Goal: Check status: Check status

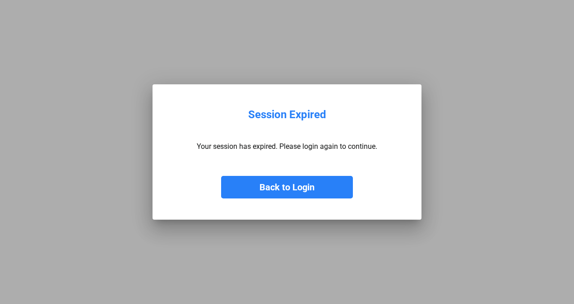
click at [271, 188] on button "Back to Login" at bounding box center [287, 187] width 132 height 23
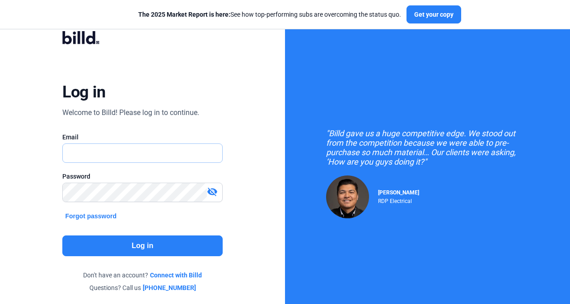
type input "[EMAIL_ADDRESS][DOMAIN_NAME]"
click at [140, 238] on button "Log in" at bounding box center [142, 246] width 160 height 21
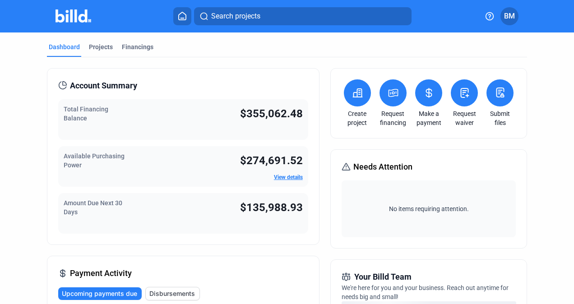
click at [257, 211] on span "$135,988.93" at bounding box center [271, 207] width 63 height 13
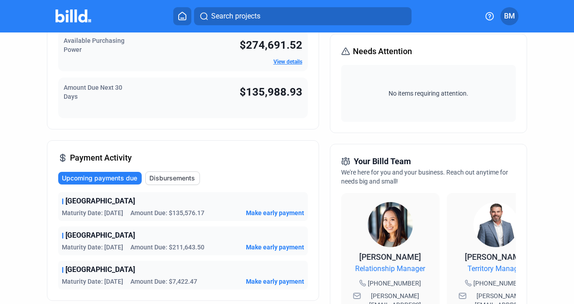
scroll to position [117, 0]
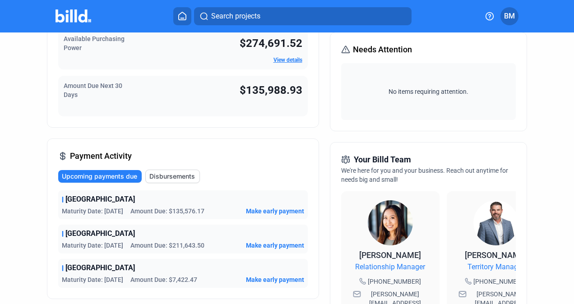
click at [168, 212] on span "Amount Due: $135,576.17" at bounding box center [167, 211] width 74 height 9
click at [79, 198] on span "Patriot Park" at bounding box center [100, 199] width 70 height 11
drag, startPoint x: 79, startPoint y: 198, endPoint x: 136, endPoint y: 200, distance: 56.9
click at [136, 200] on div "Patriot Park" at bounding box center [183, 199] width 242 height 11
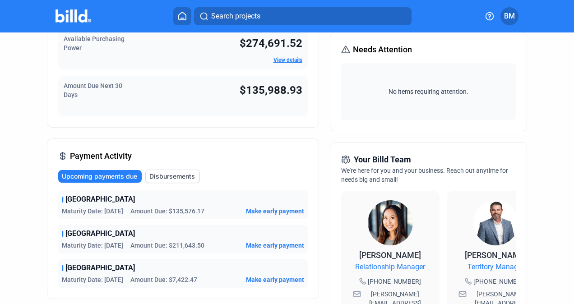
scroll to position [0, 0]
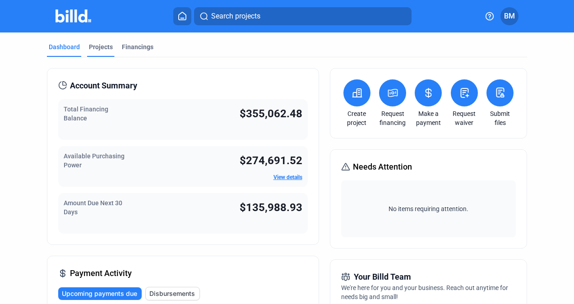
click at [100, 44] on div "Projects" at bounding box center [101, 46] width 24 height 9
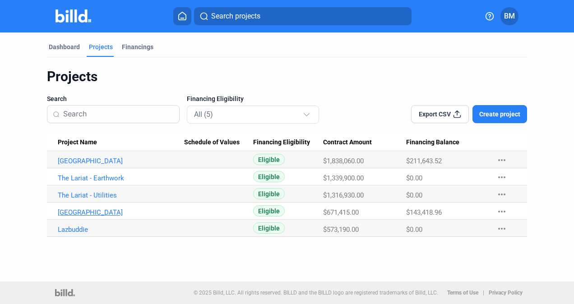
click at [81, 165] on link "Patriot Park" at bounding box center [121, 161] width 127 height 8
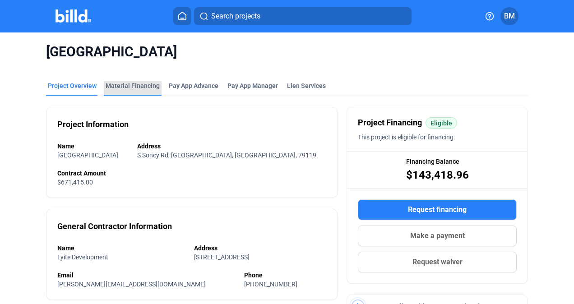
click at [136, 84] on div "Material Financing" at bounding box center [133, 85] width 54 height 9
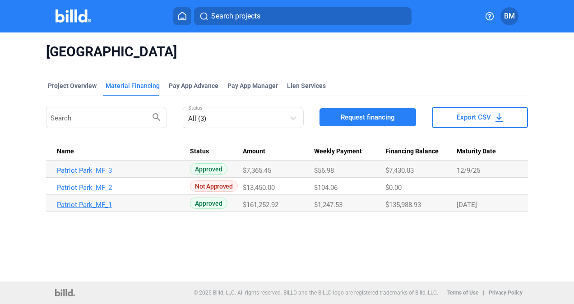
click at [94, 175] on link "Patriot Park_MF_1" at bounding box center [120, 171] width 127 height 8
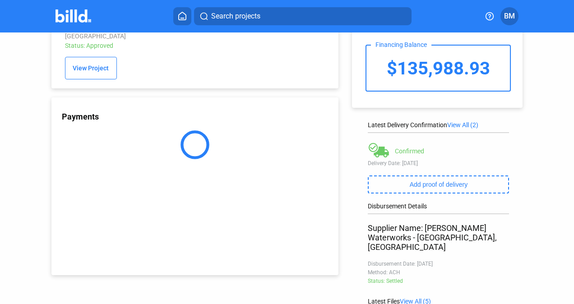
scroll to position [47, 0]
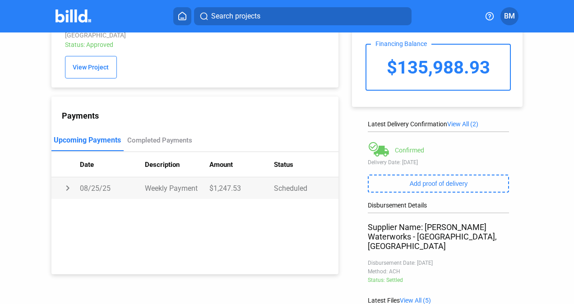
click at [68, 183] on td "chevron_right" at bounding box center [65, 188] width 29 height 22
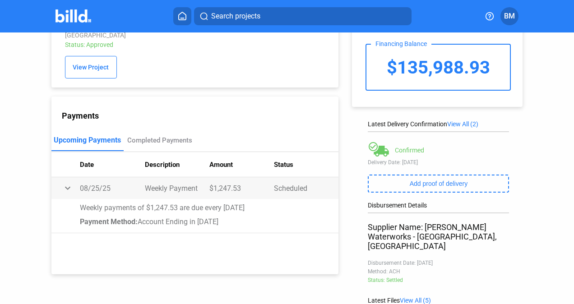
click at [68, 183] on td "expand_more" at bounding box center [65, 188] width 29 height 22
